Goal: Check status: Check status

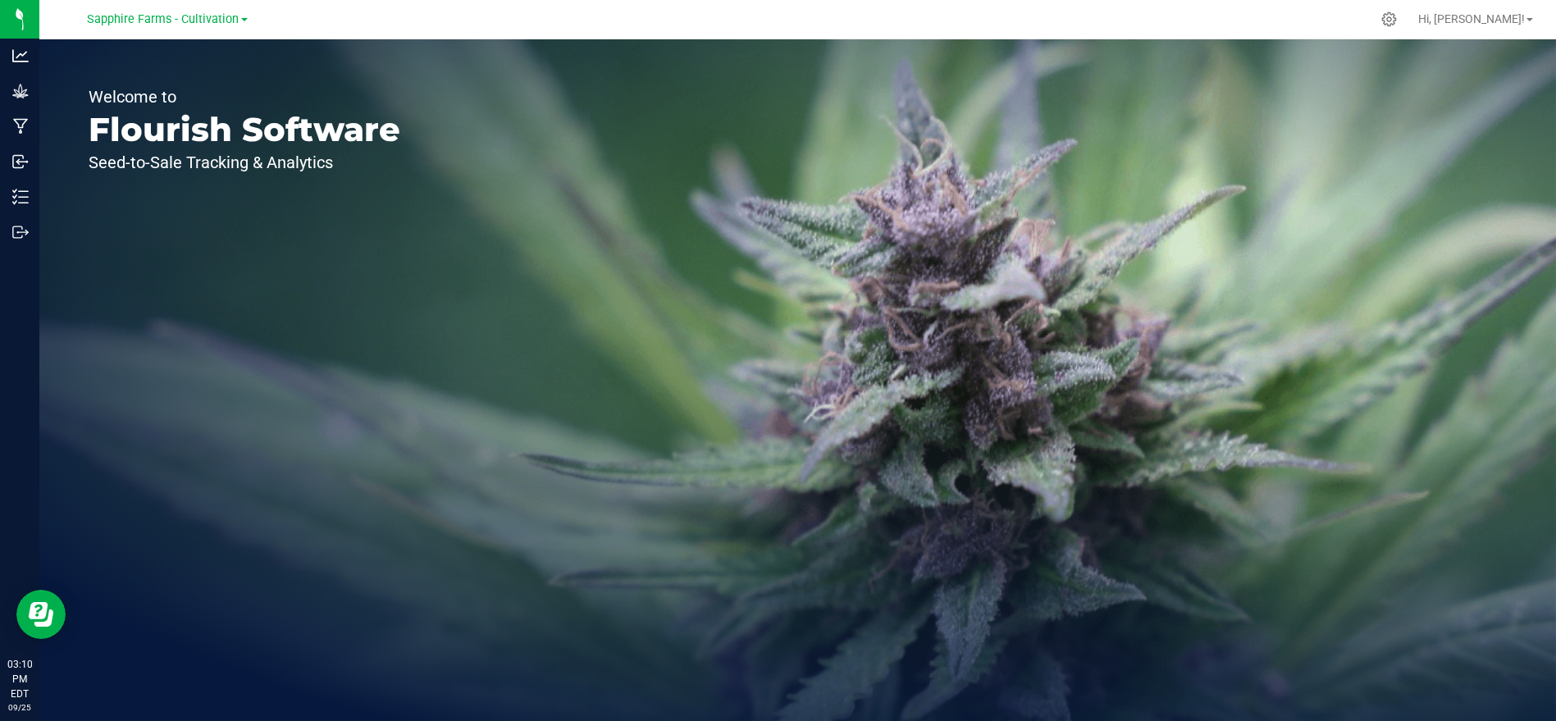
click at [198, 11] on link "Sapphire Farms - Cultivation" at bounding box center [168, 19] width 160 height 16
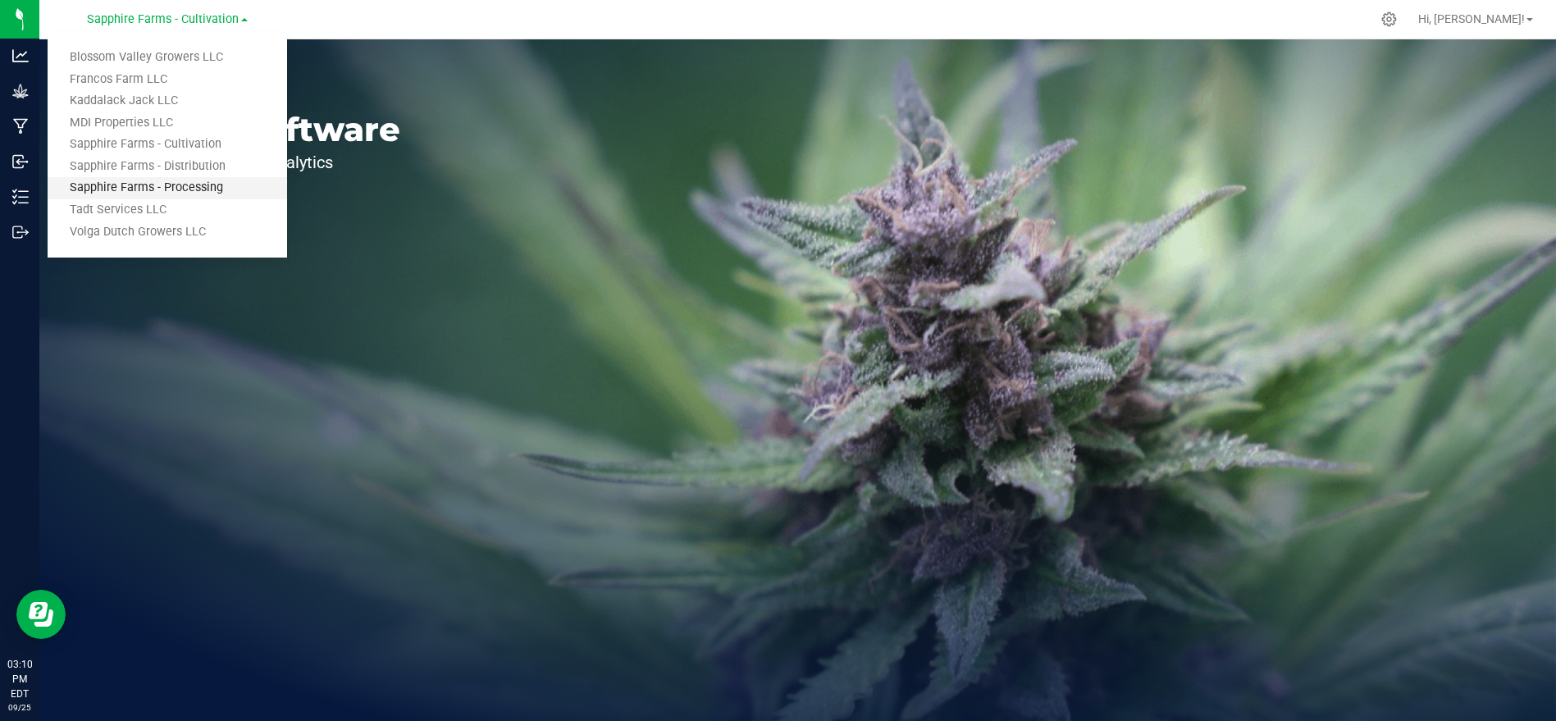
click at [173, 191] on link "Sapphire Farms - Processing" at bounding box center [167, 188] width 239 height 22
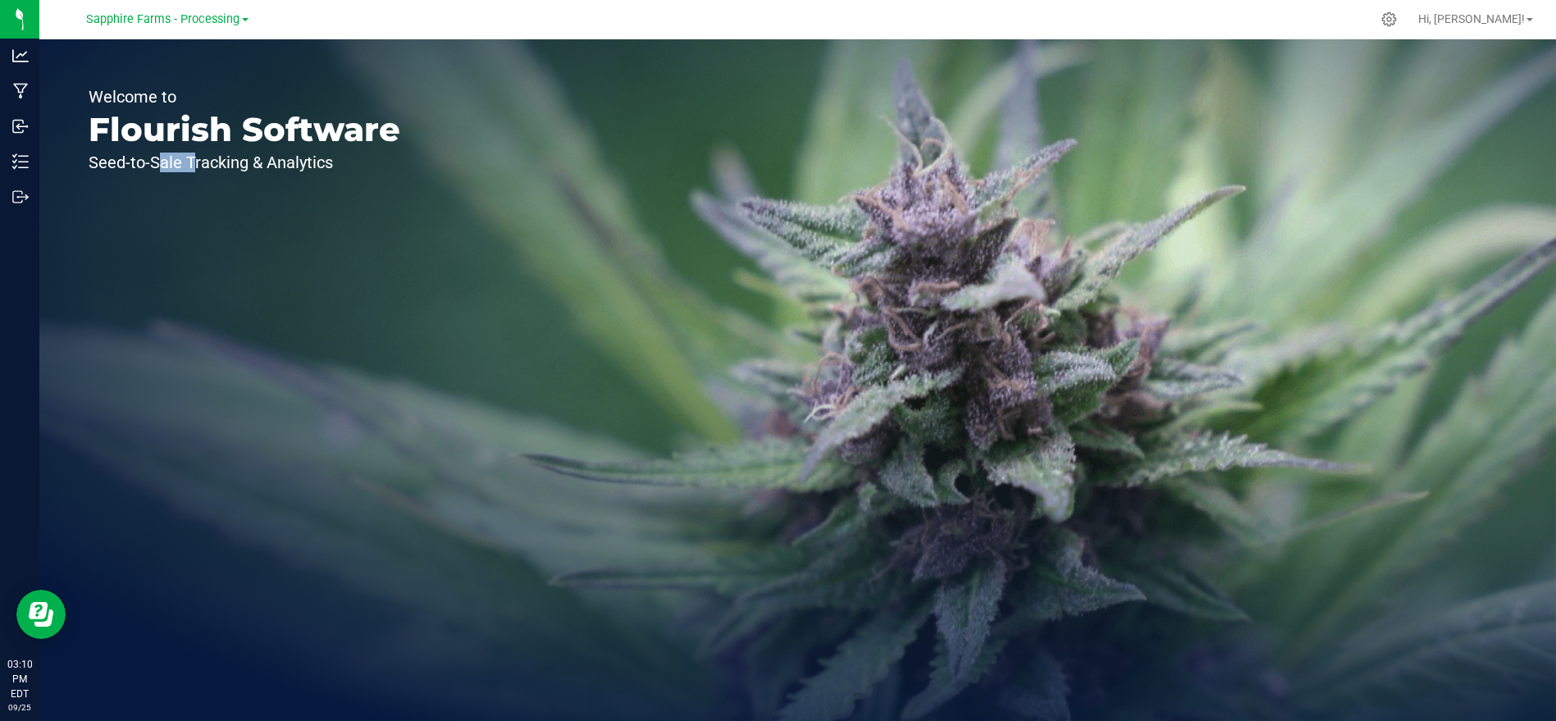
click at [173, 191] on div "Welcome to Flourish Software Seed-to-Sale Tracking & Analytics" at bounding box center [244, 379] width 410 height 681
click at [206, 10] on div "Sapphire Farms - Processing Blossom Valley Growers LLC Francos Farm LLC Kaddala…" at bounding box center [168, 19] width 162 height 20
click at [204, 20] on span "Sapphire Farms - Processing" at bounding box center [163, 19] width 153 height 15
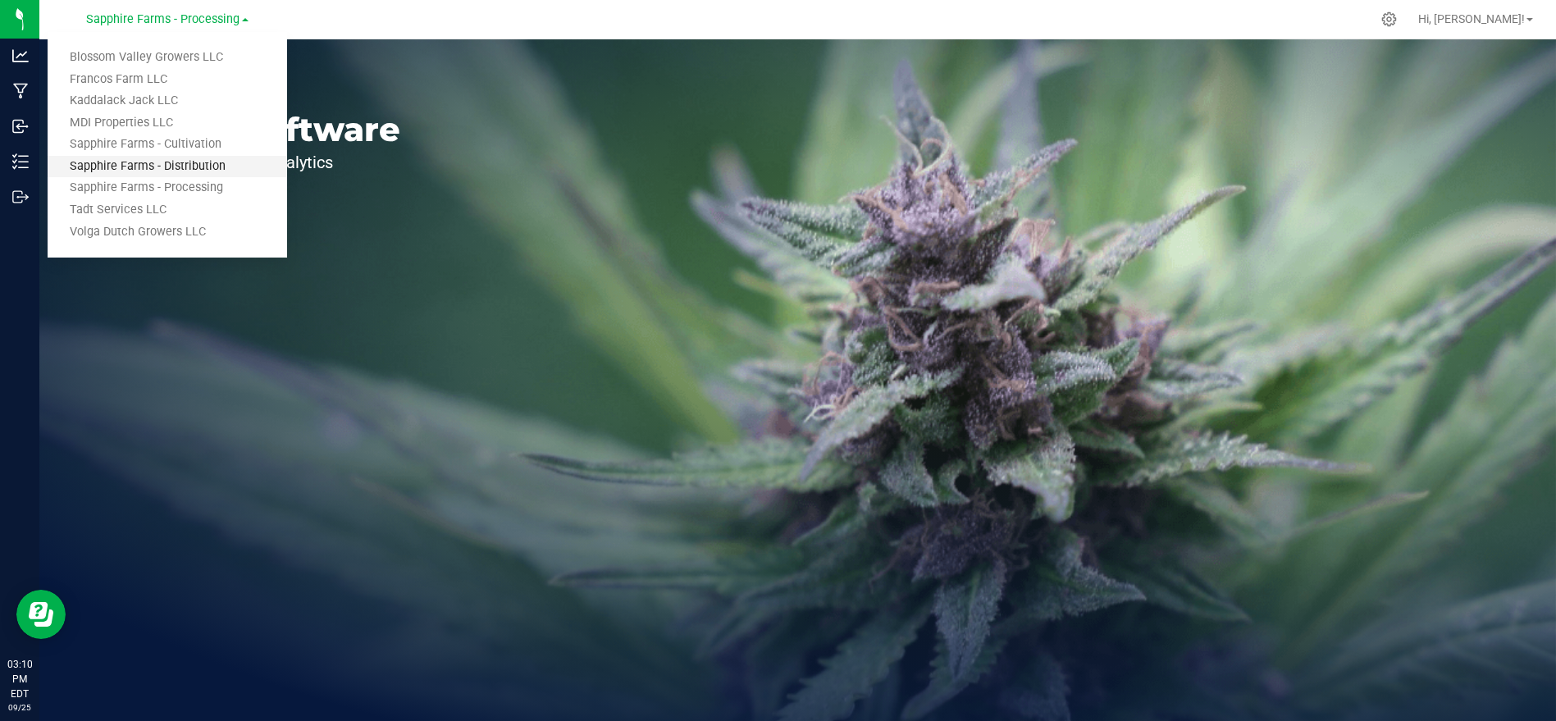
click at [197, 174] on link "Sapphire Farms - Distribution" at bounding box center [167, 167] width 239 height 22
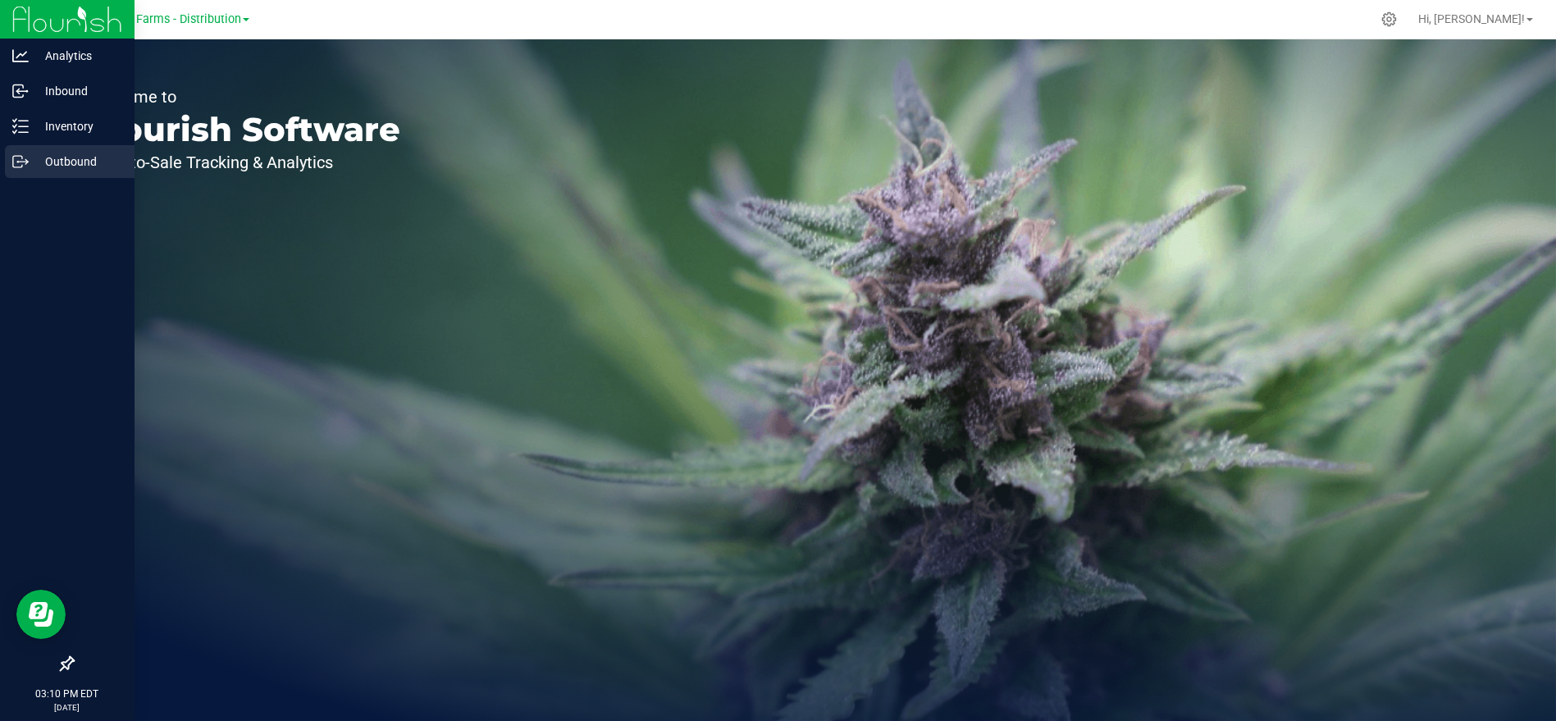
click at [34, 162] on p "Outbound" at bounding box center [78, 162] width 98 height 20
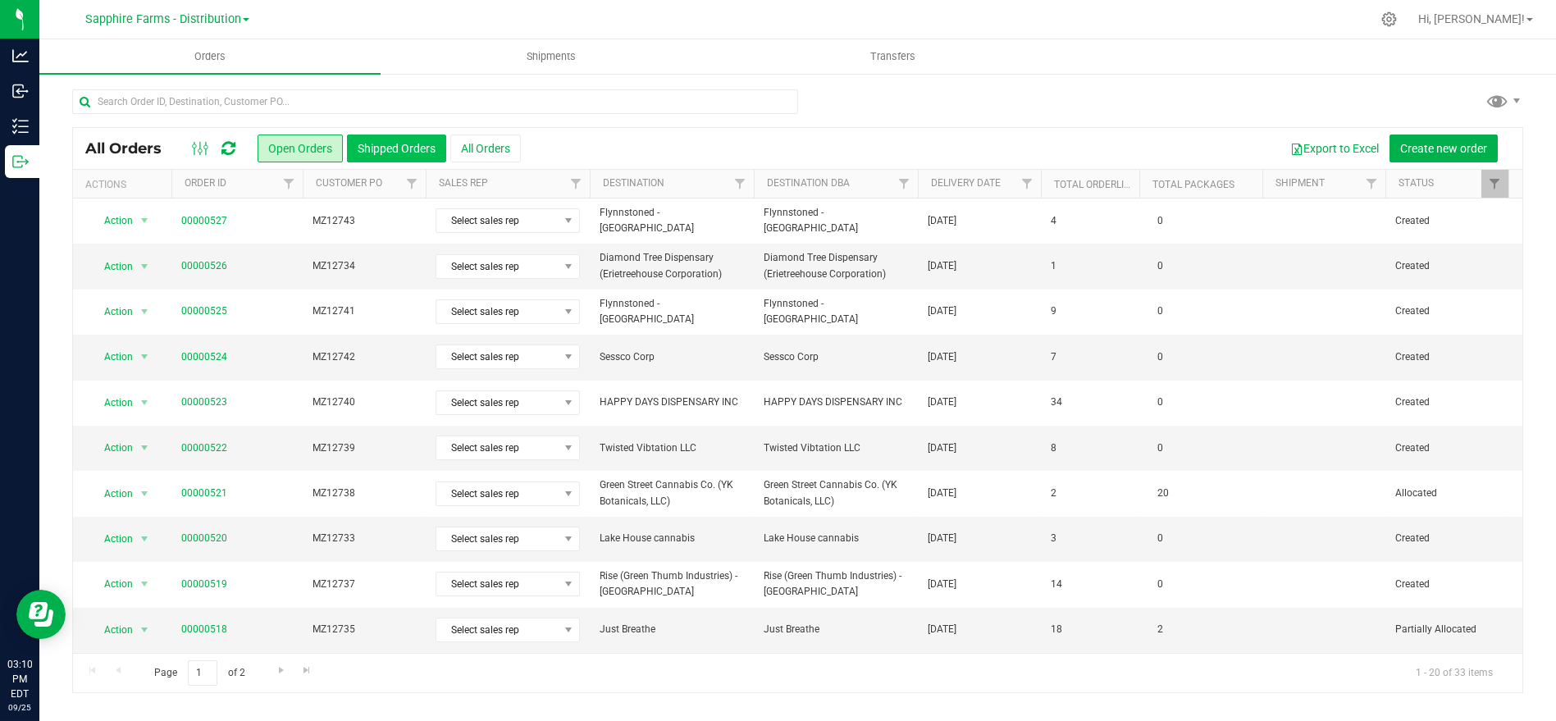
click at [421, 141] on button "Shipped Orders" at bounding box center [396, 148] width 99 height 28
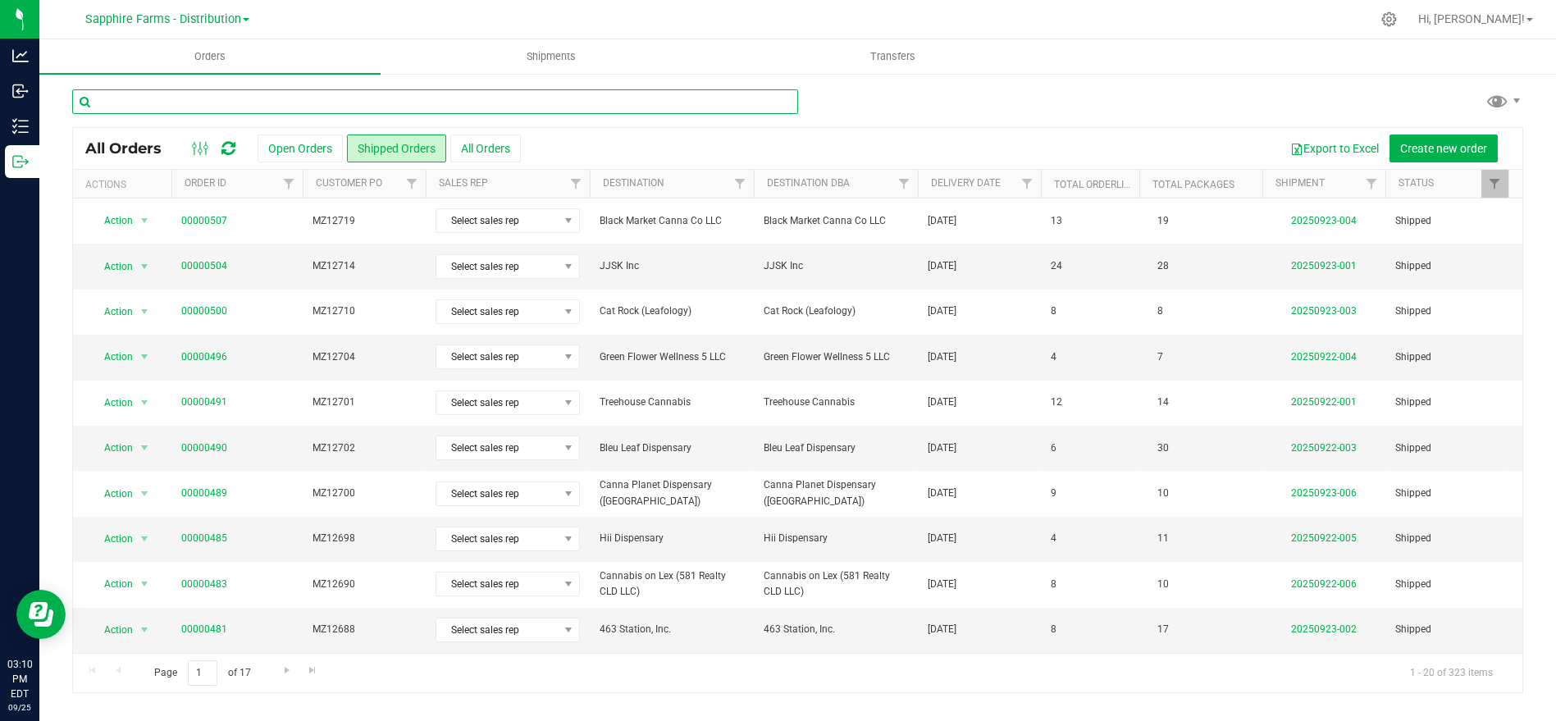
click at [276, 102] on input "text" at bounding box center [435, 101] width 726 height 25
type input "flower"
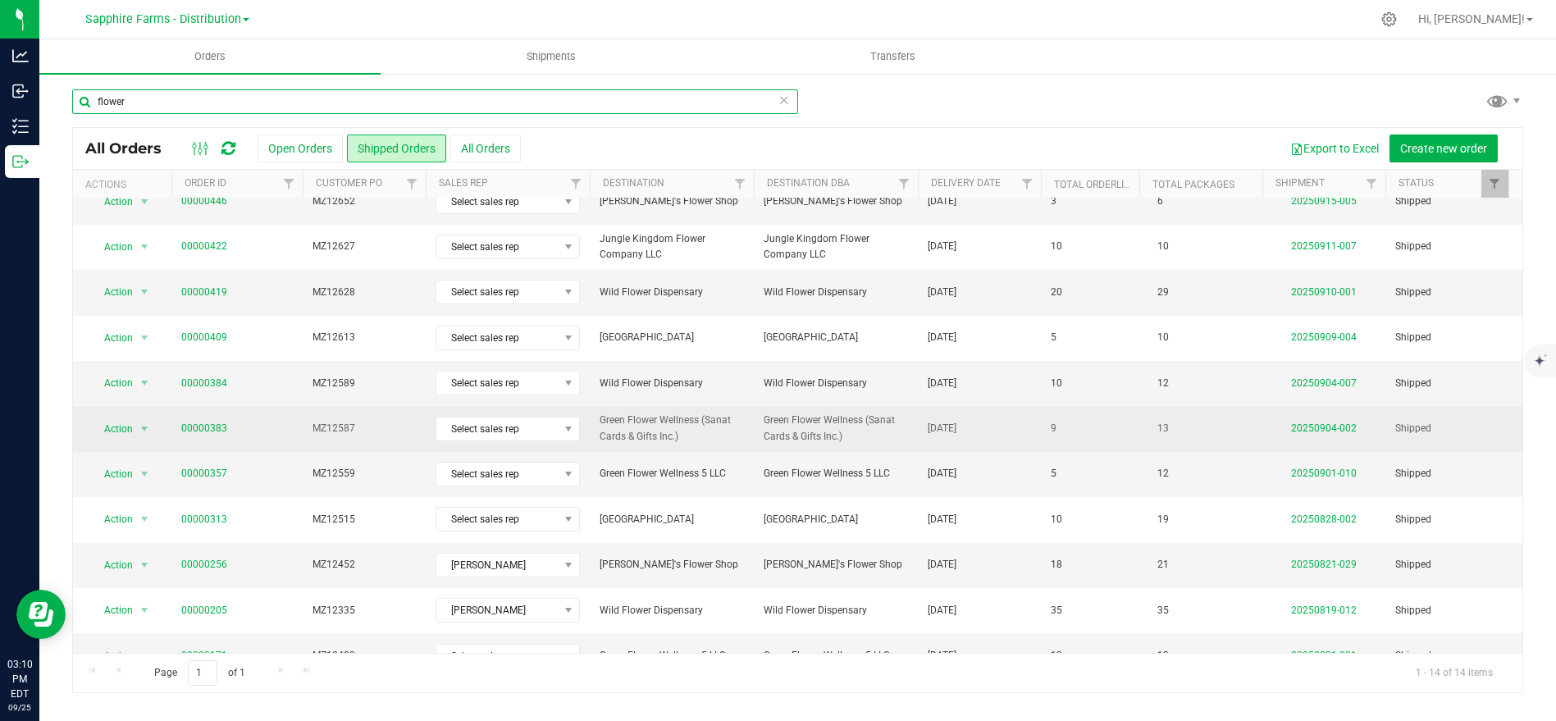
scroll to position [182, 0]
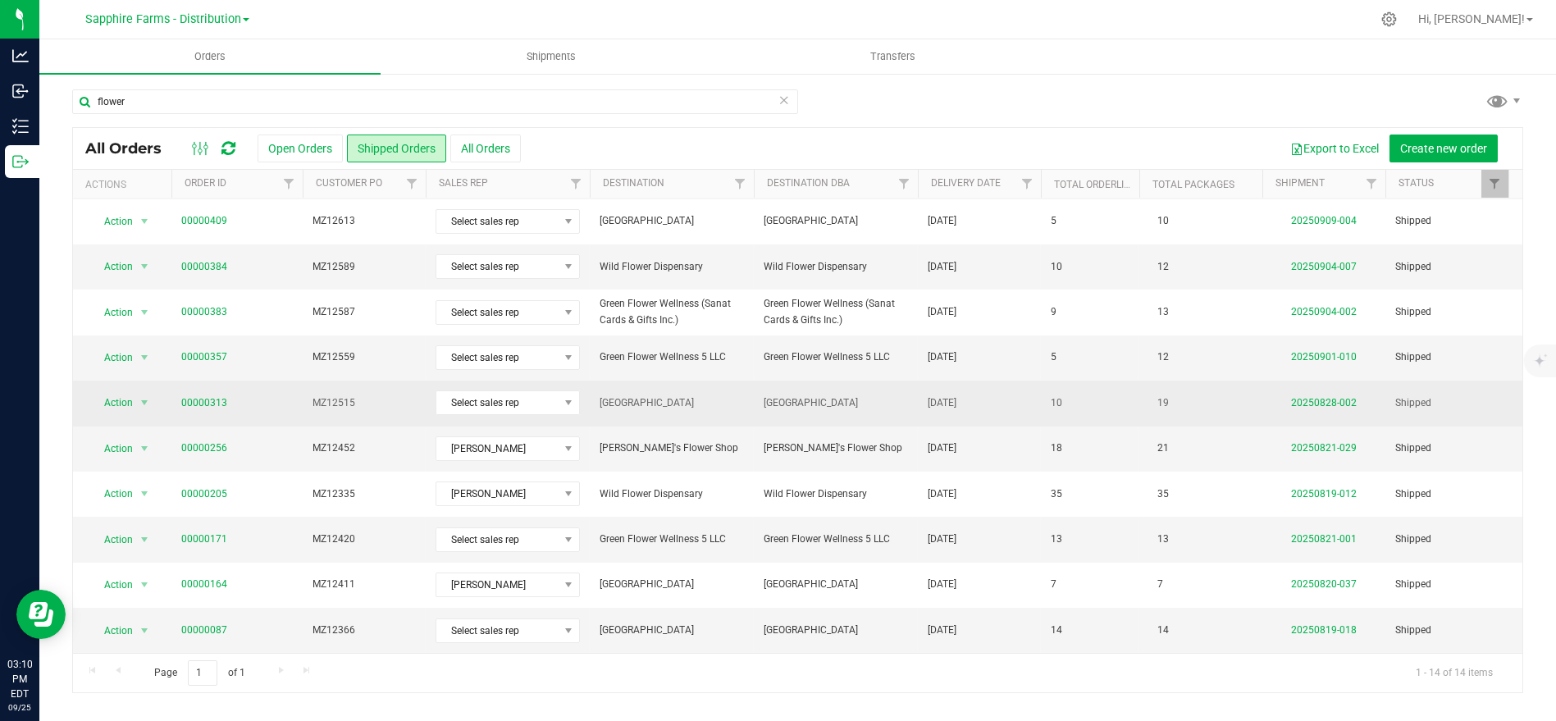
click at [198, 390] on td "00000313" at bounding box center [236, 402] width 131 height 45
click at [201, 396] on link "00000313" at bounding box center [204, 403] width 46 height 16
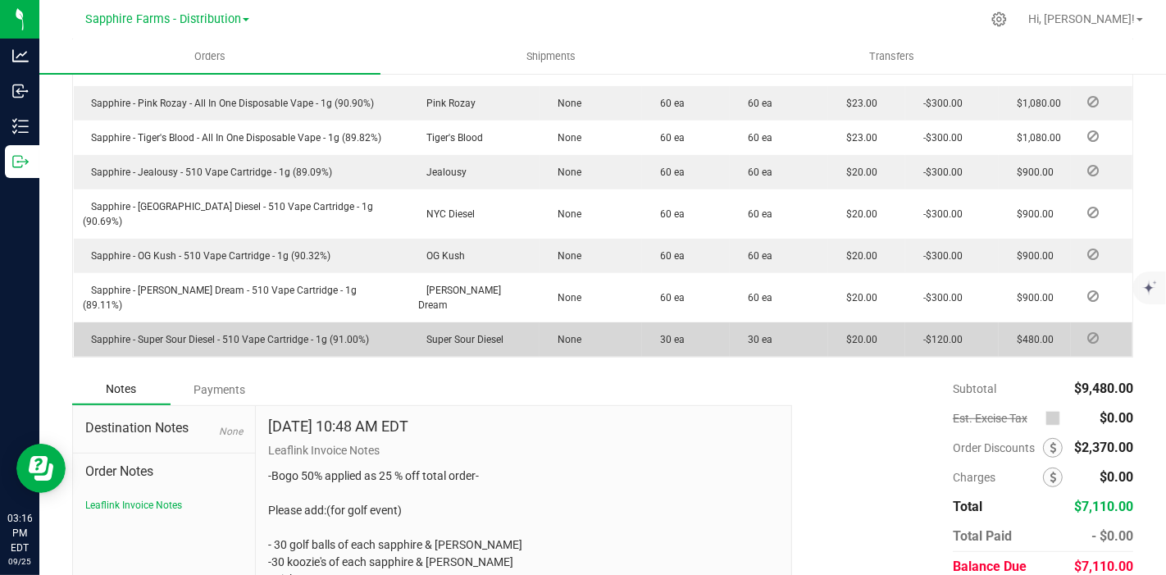
scroll to position [630, 0]
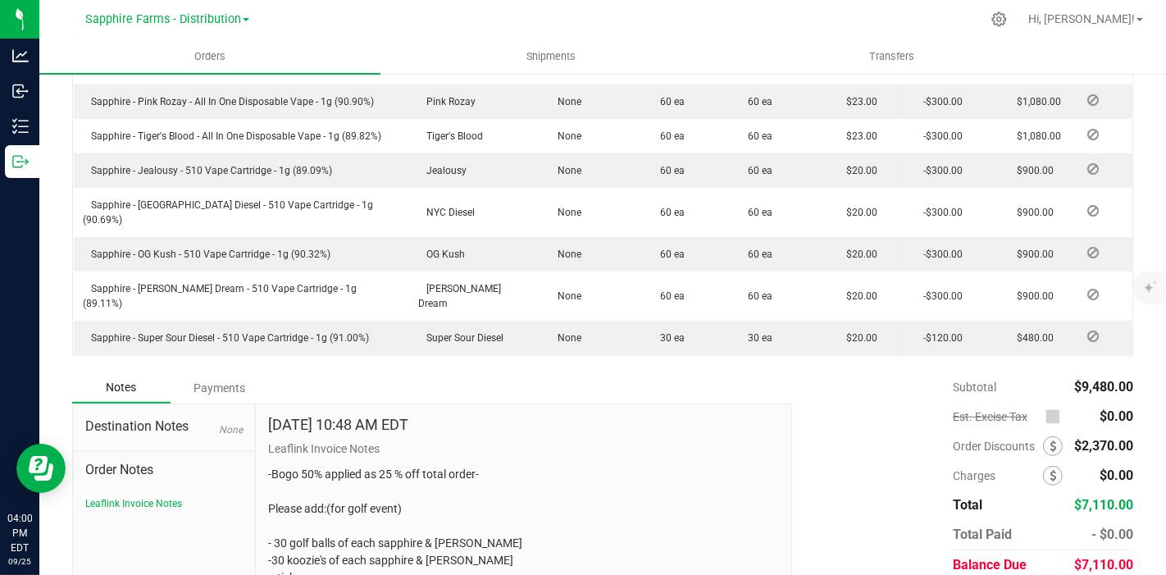
click at [1057, 520] on div "Total Paid" at bounding box center [1013, 535] width 121 height 30
